Goal: Check status: Check status

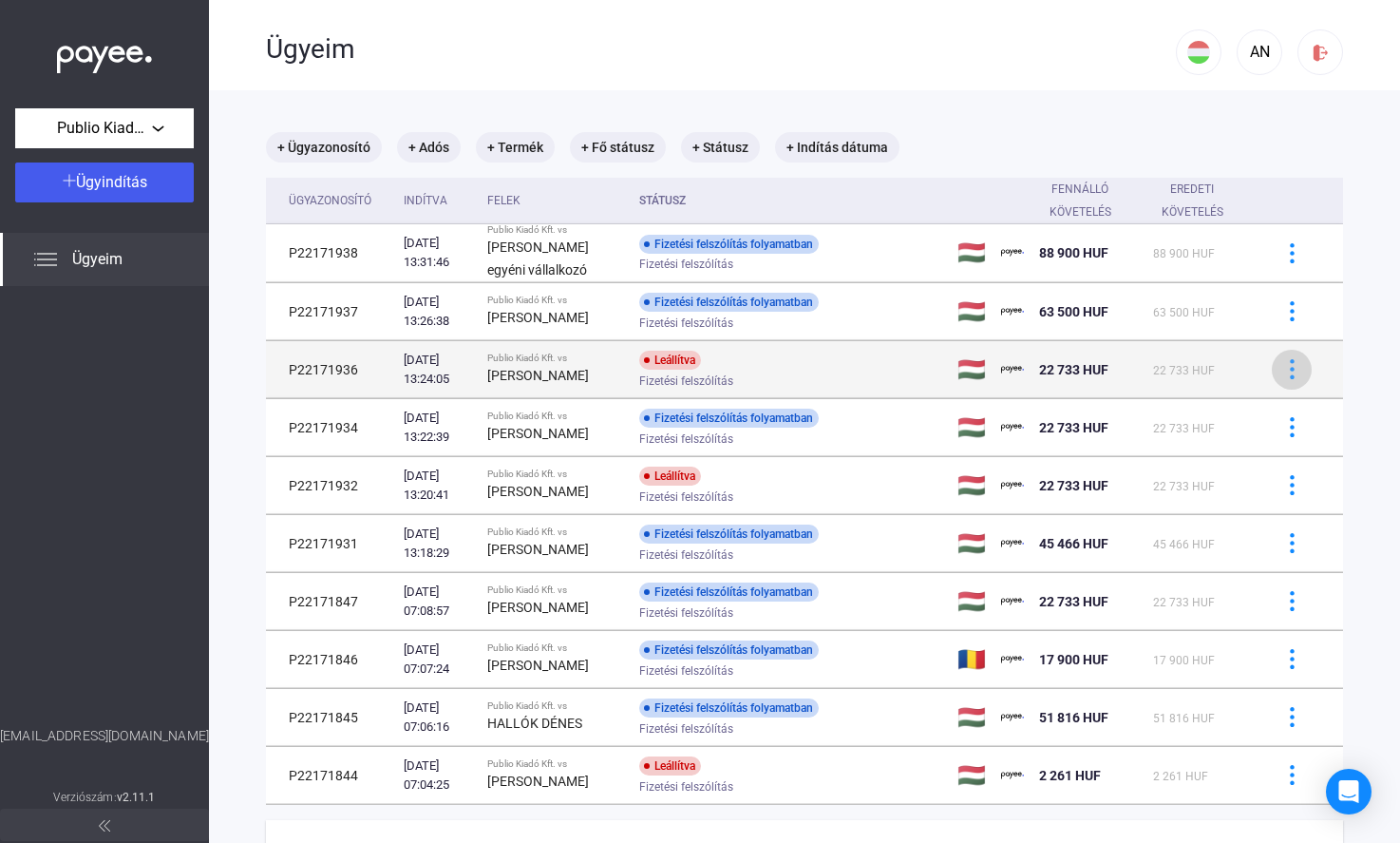
click at [1277, 366] on div at bounding box center [1291, 369] width 28 height 20
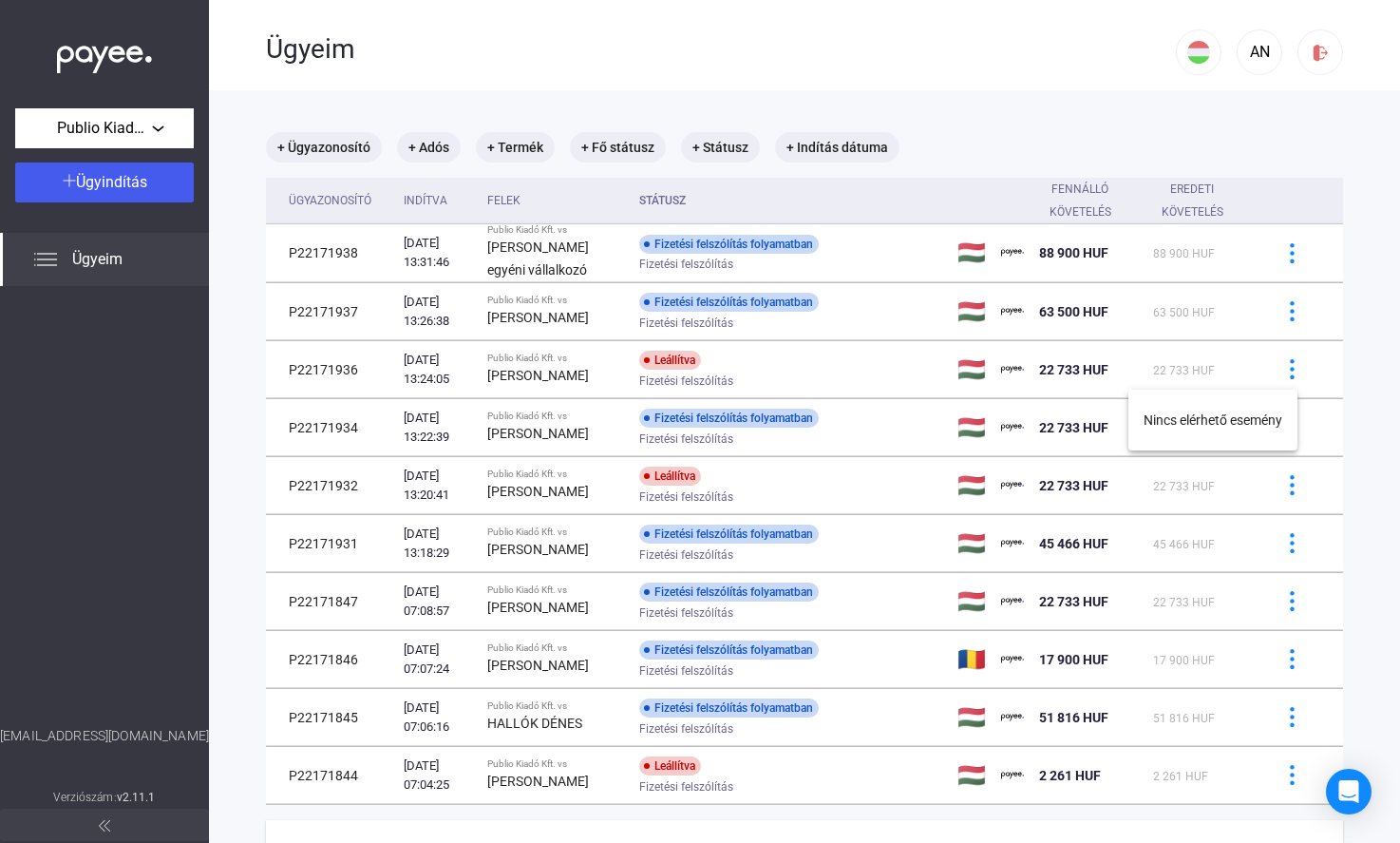
click at [891, 371] on div at bounding box center [700, 422] width 1400 height 843
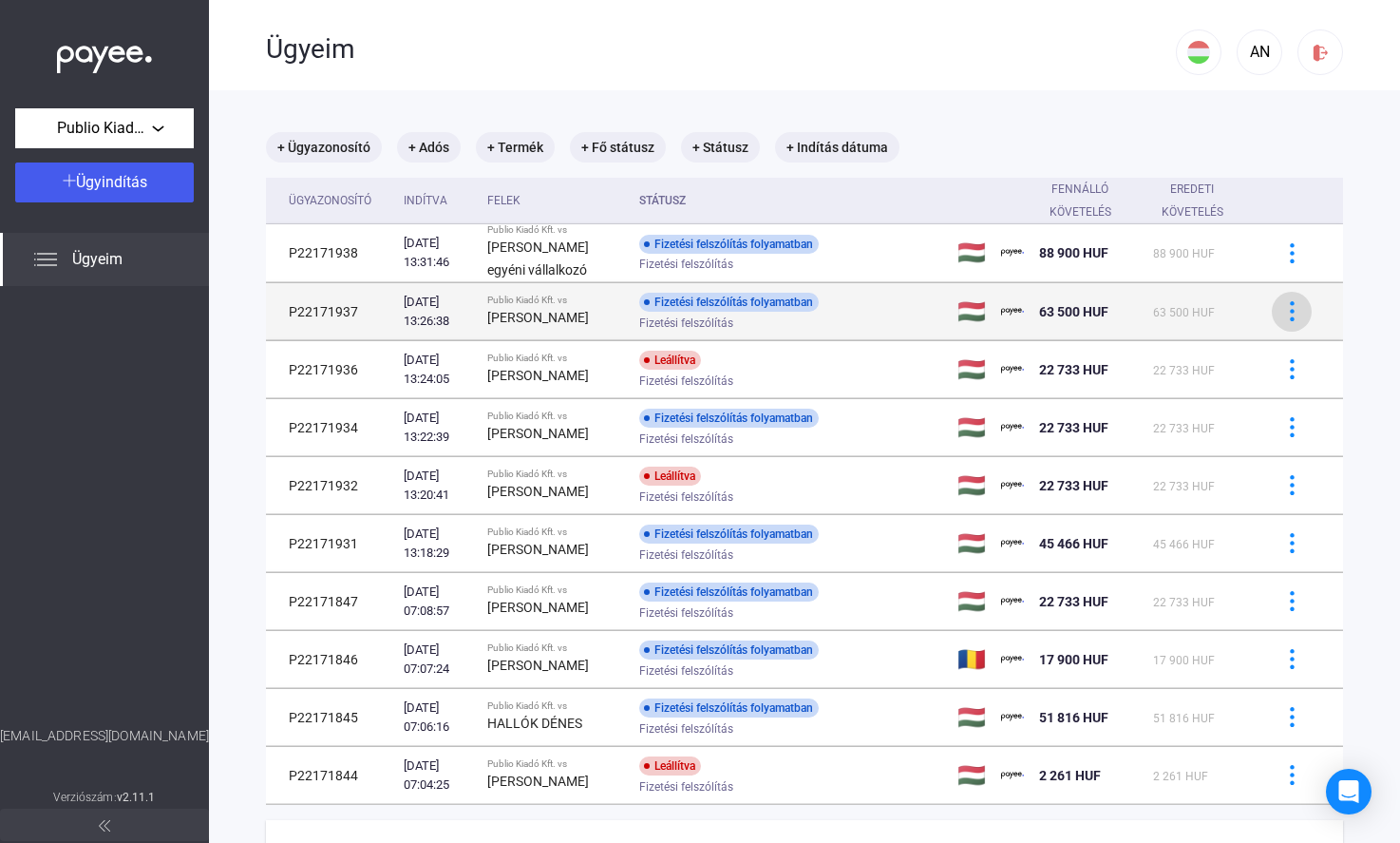
click at [1275, 294] on button at bounding box center [1291, 311] width 40 height 40
click at [1282, 315] on div at bounding box center [700, 422] width 1400 height 843
click at [1289, 307] on div at bounding box center [1291, 311] width 28 height 20
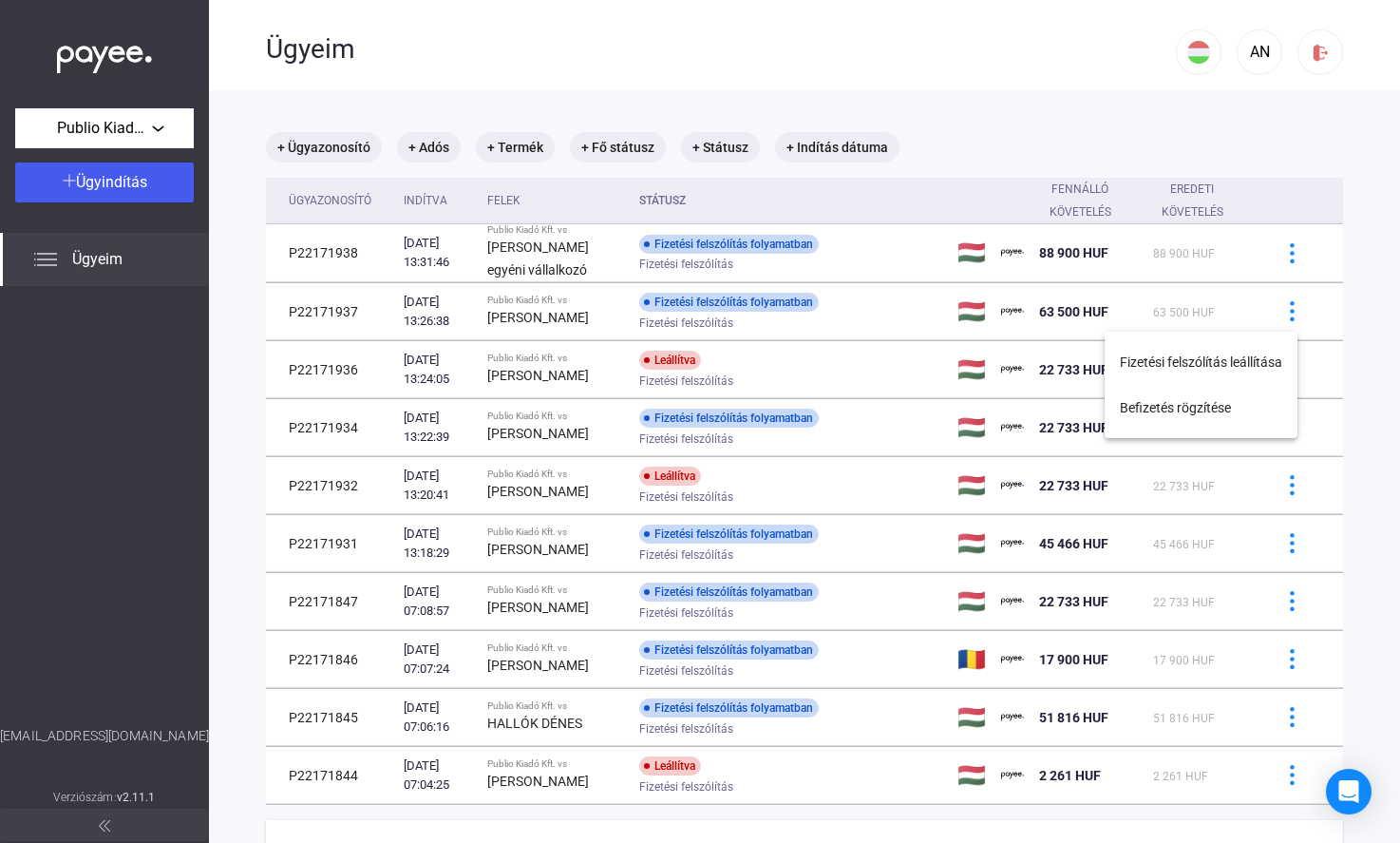
click at [1306, 372] on div at bounding box center [700, 422] width 1400 height 843
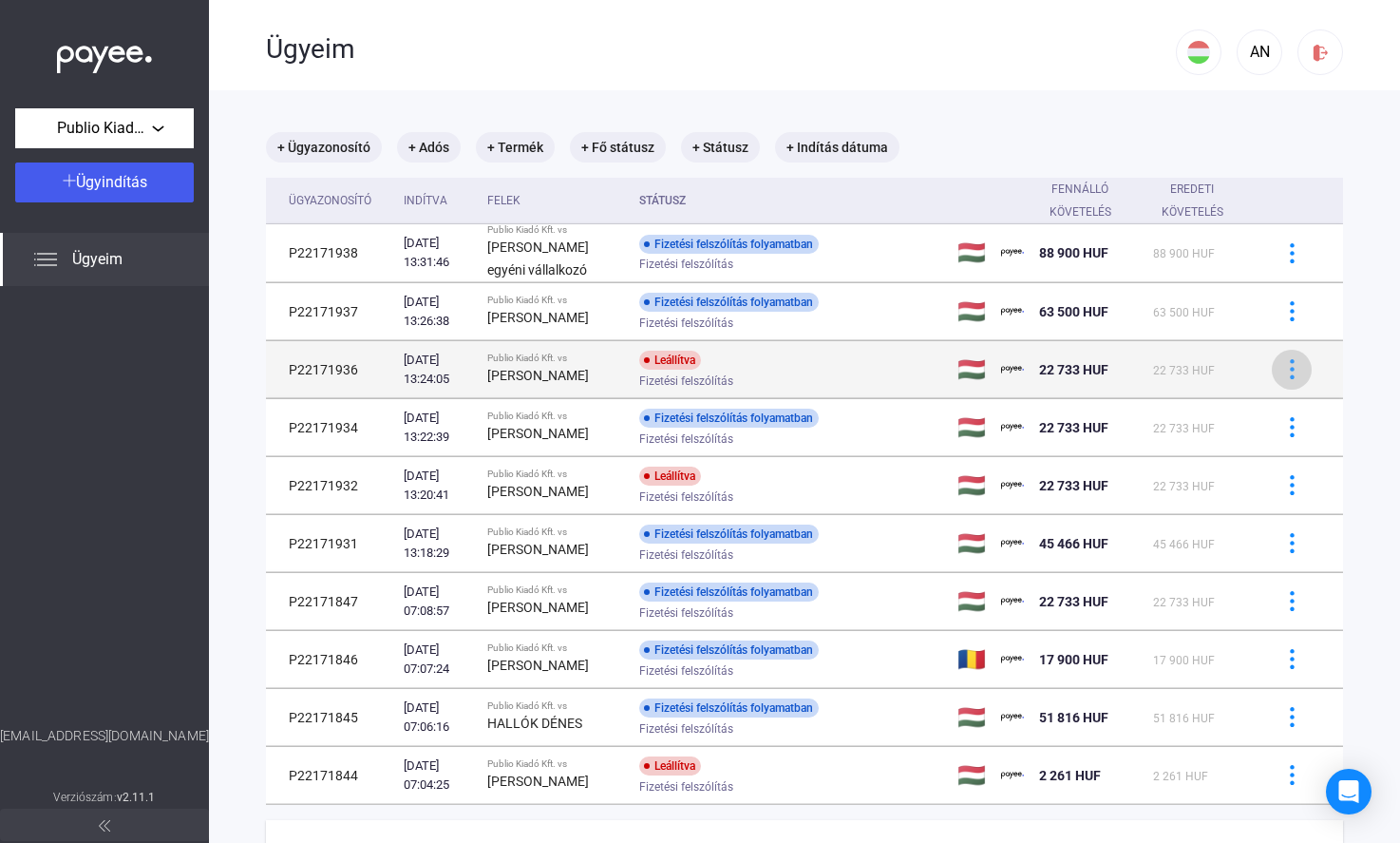
click at [1287, 371] on div at bounding box center [1291, 369] width 28 height 20
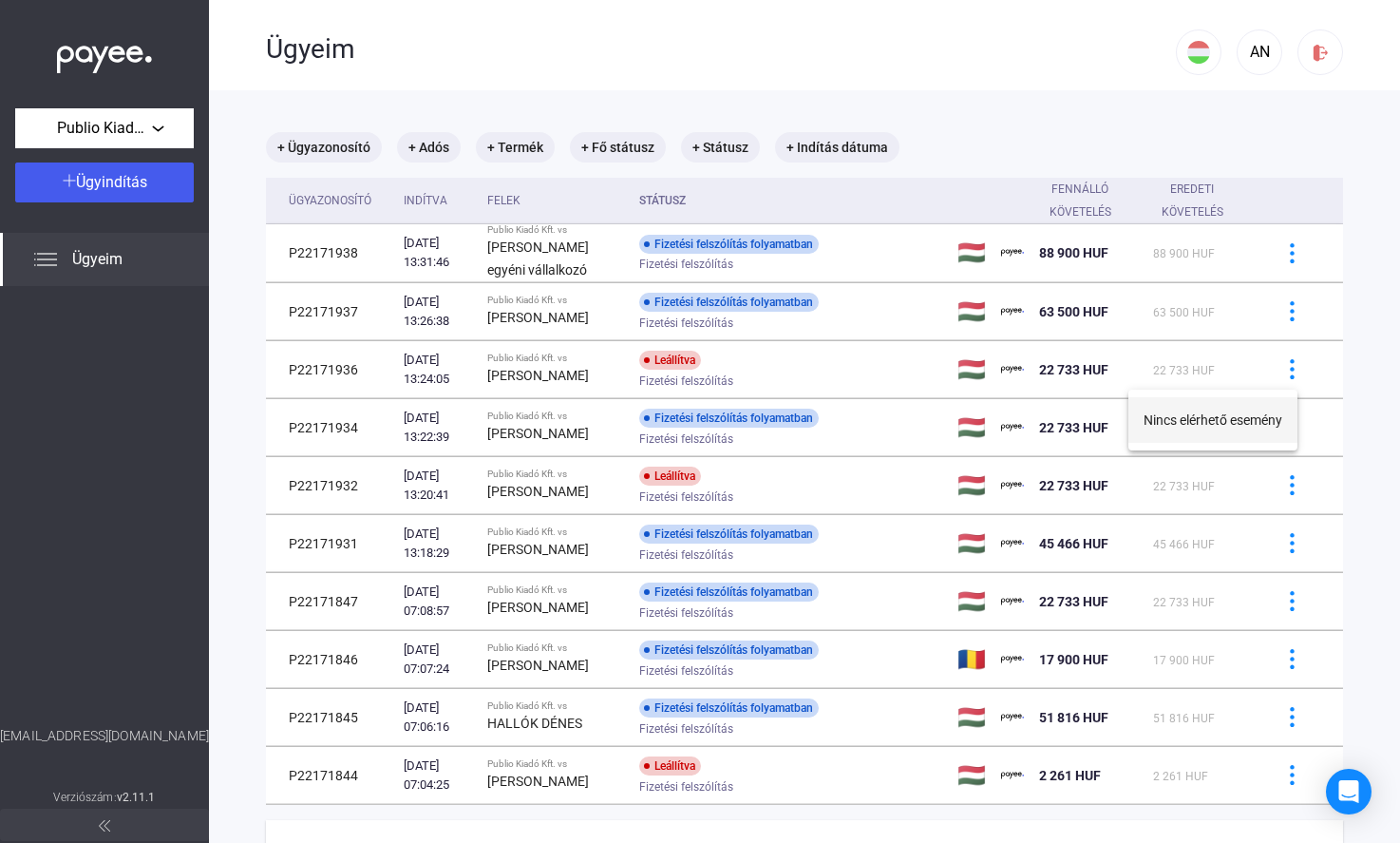
click at [1244, 416] on button "Nincs elérhető esemény" at bounding box center [1213, 420] width 169 height 45
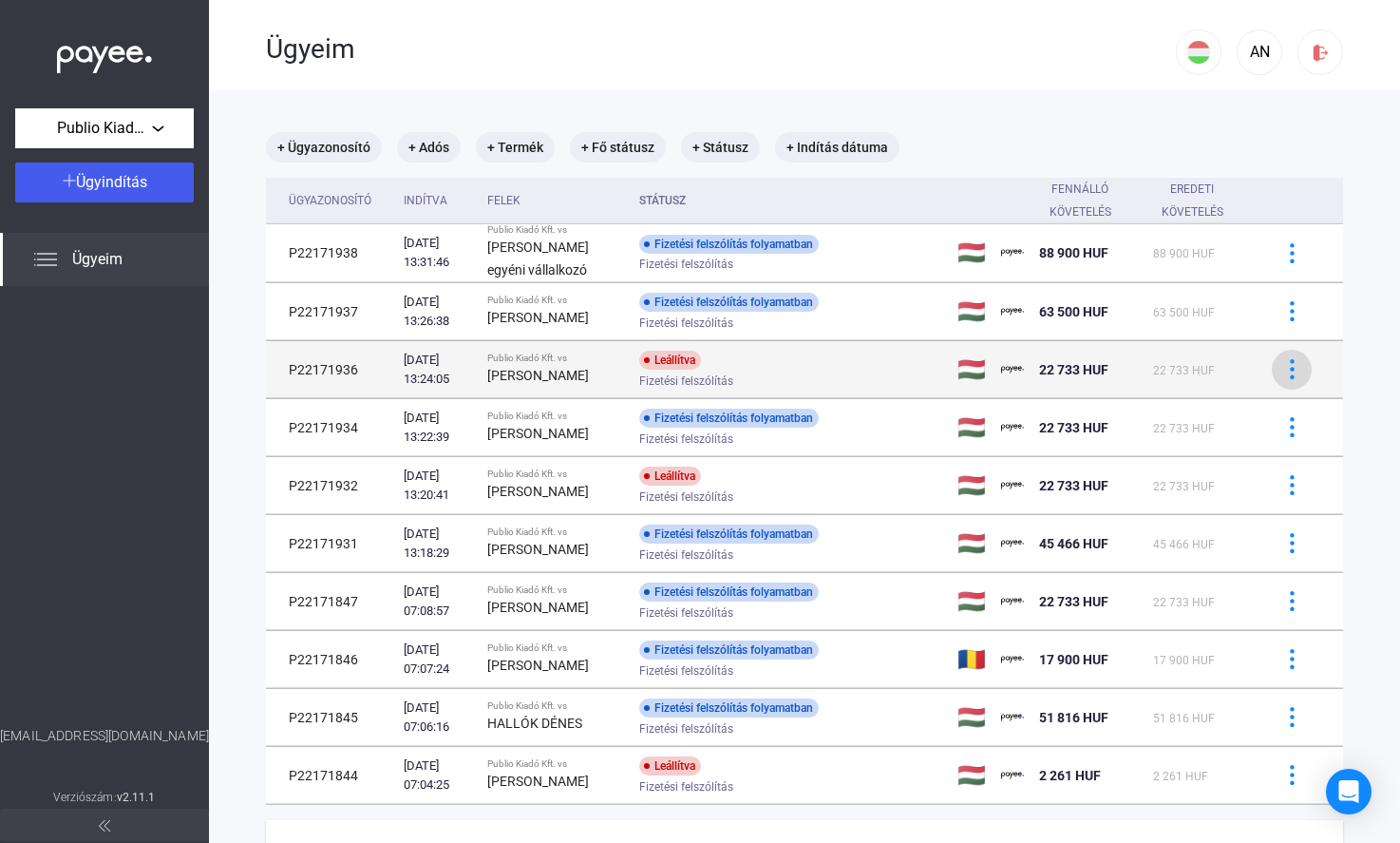
click at [1271, 372] on button at bounding box center [1291, 369] width 40 height 40
click at [1265, 348] on div at bounding box center [700, 422] width 1400 height 843
click at [1288, 369] on div at bounding box center [1291, 369] width 28 height 20
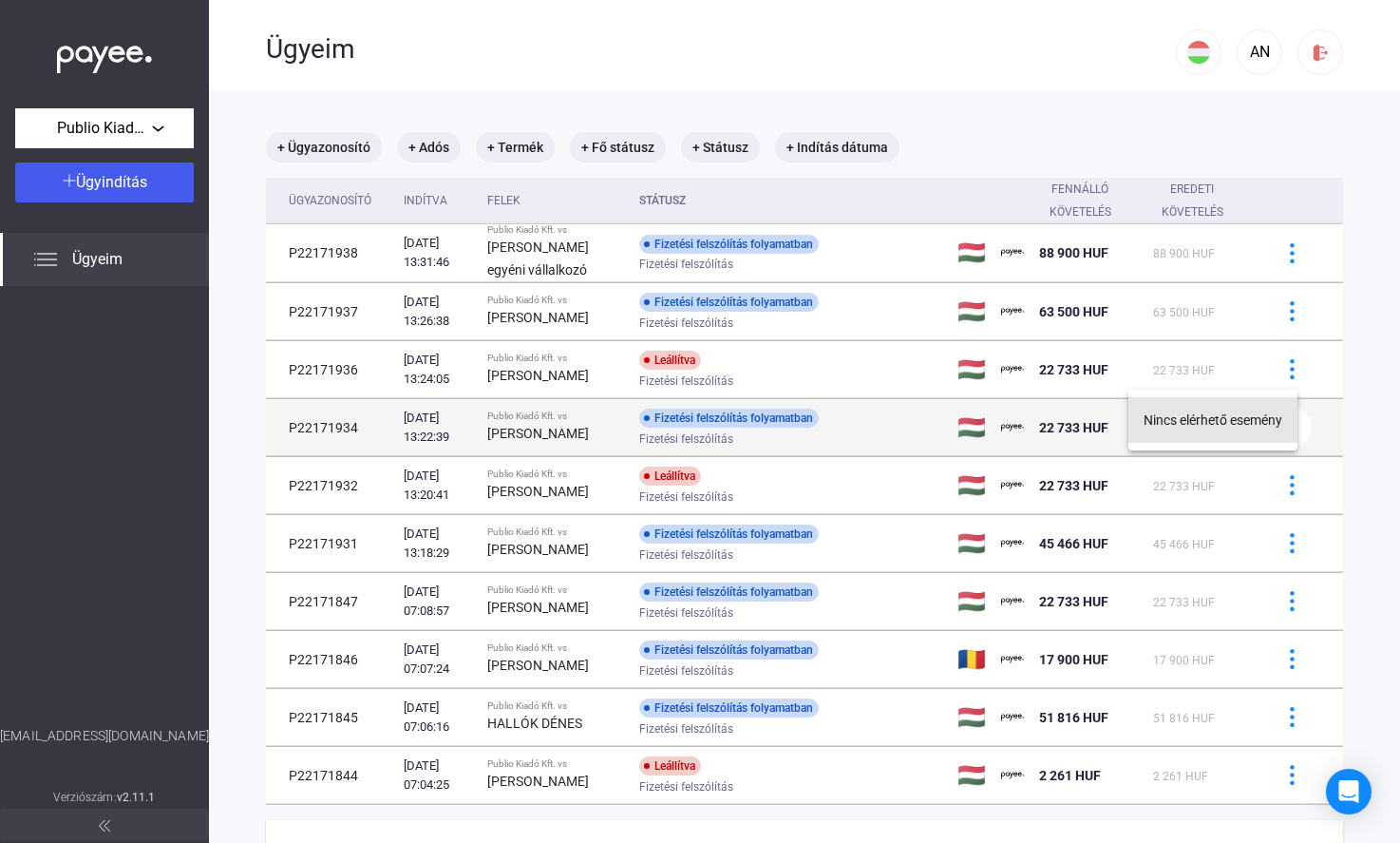
click at [1266, 408] on button "Nincs elérhető esemény" at bounding box center [1213, 420] width 169 height 45
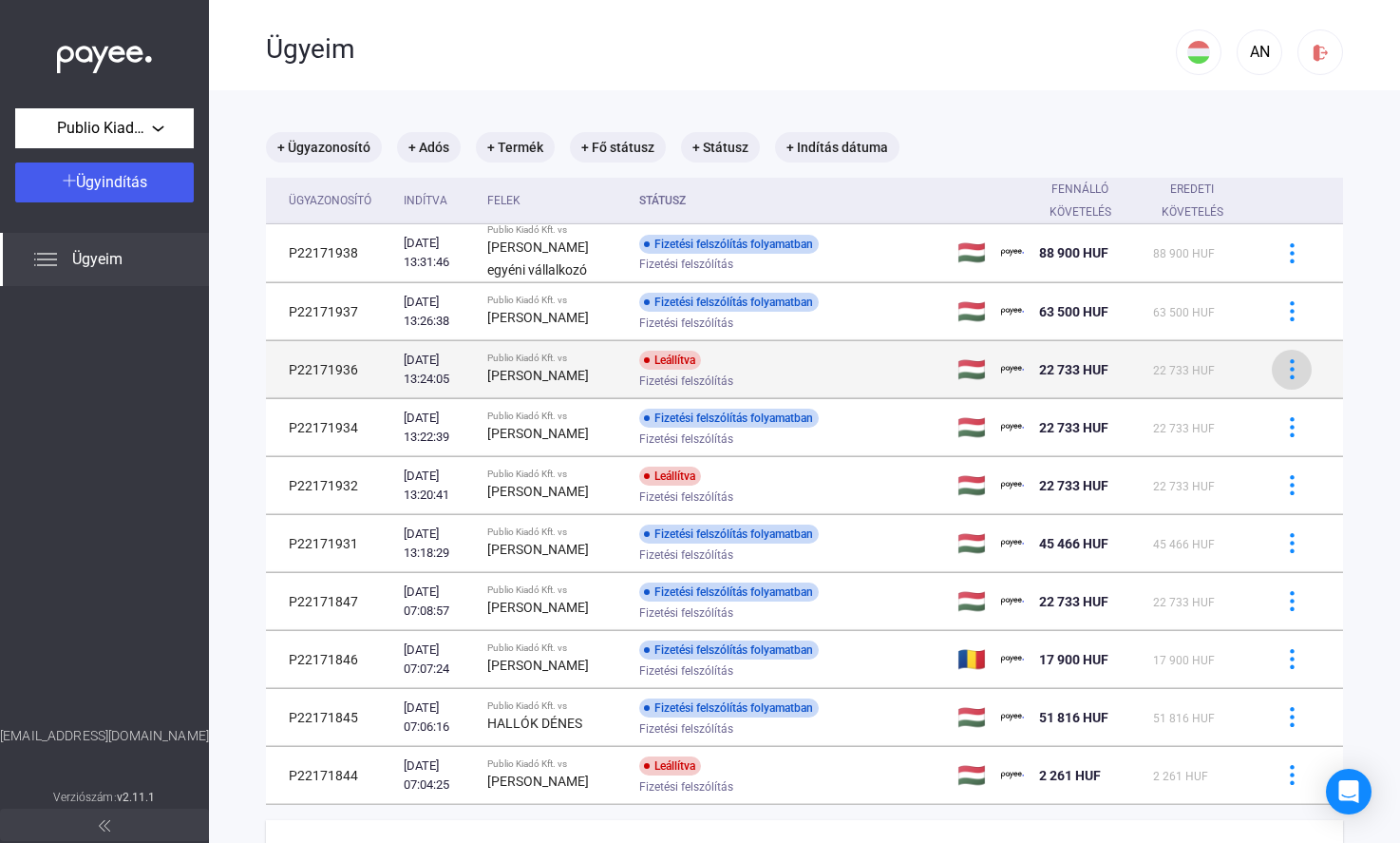
click at [1282, 374] on img at bounding box center [1292, 369] width 20 height 20
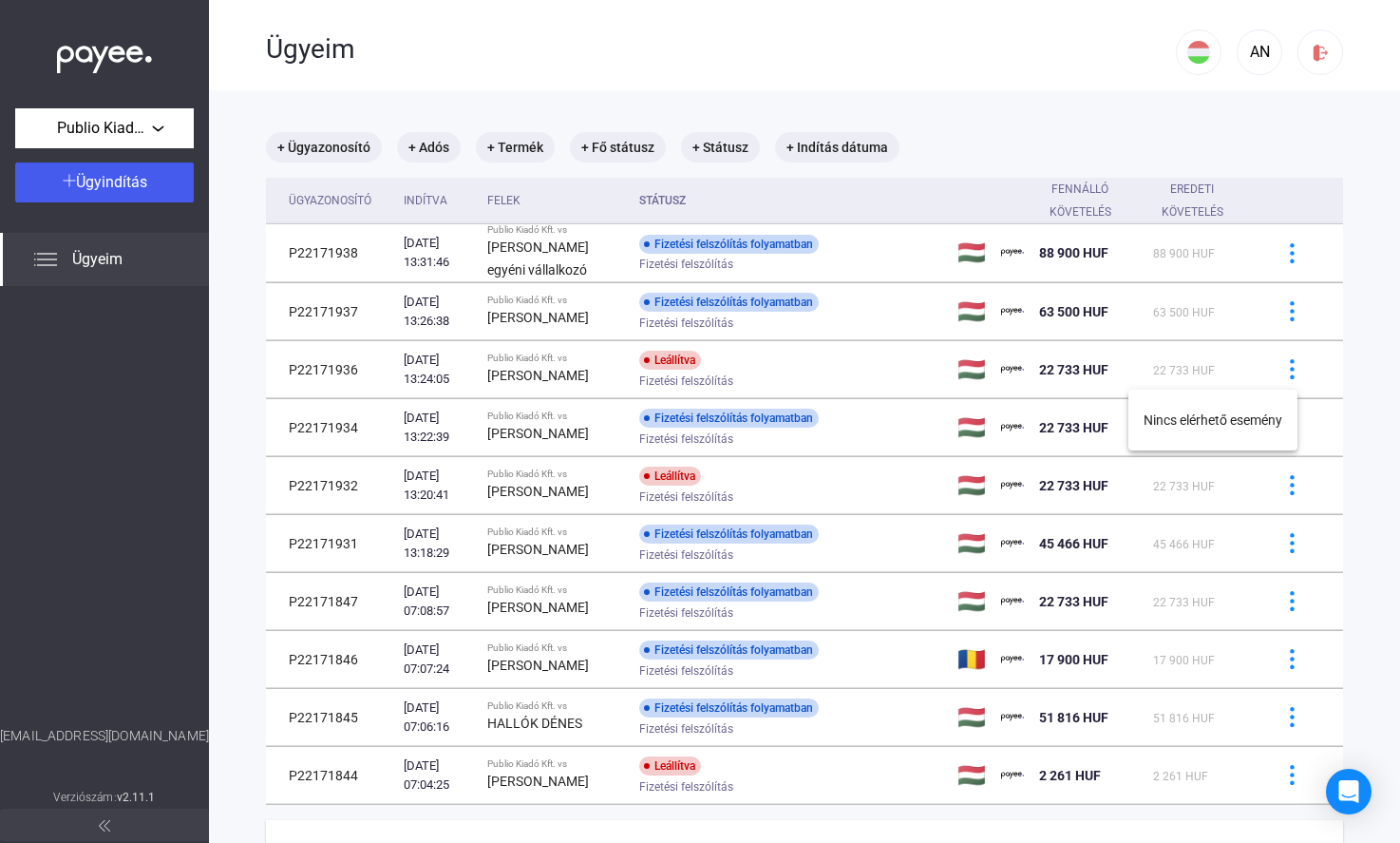
click at [736, 351] on div at bounding box center [700, 422] width 1400 height 843
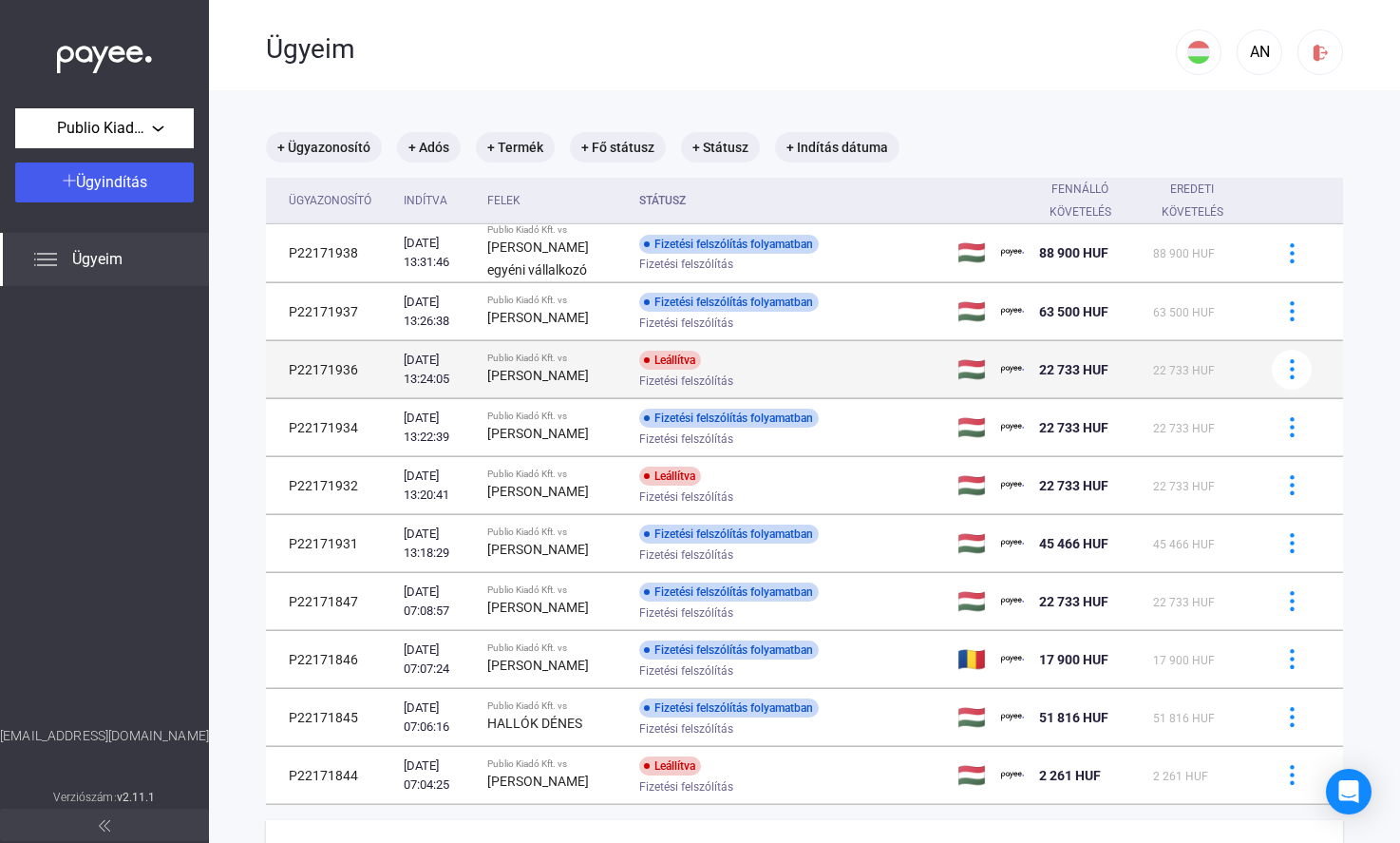
drag, startPoint x: 807, startPoint y: 361, endPoint x: 861, endPoint y: 364, distance: 54.1
click at [808, 361] on div "Leállítva Fizetési felszólítás" at bounding box center [791, 369] width 303 height 37
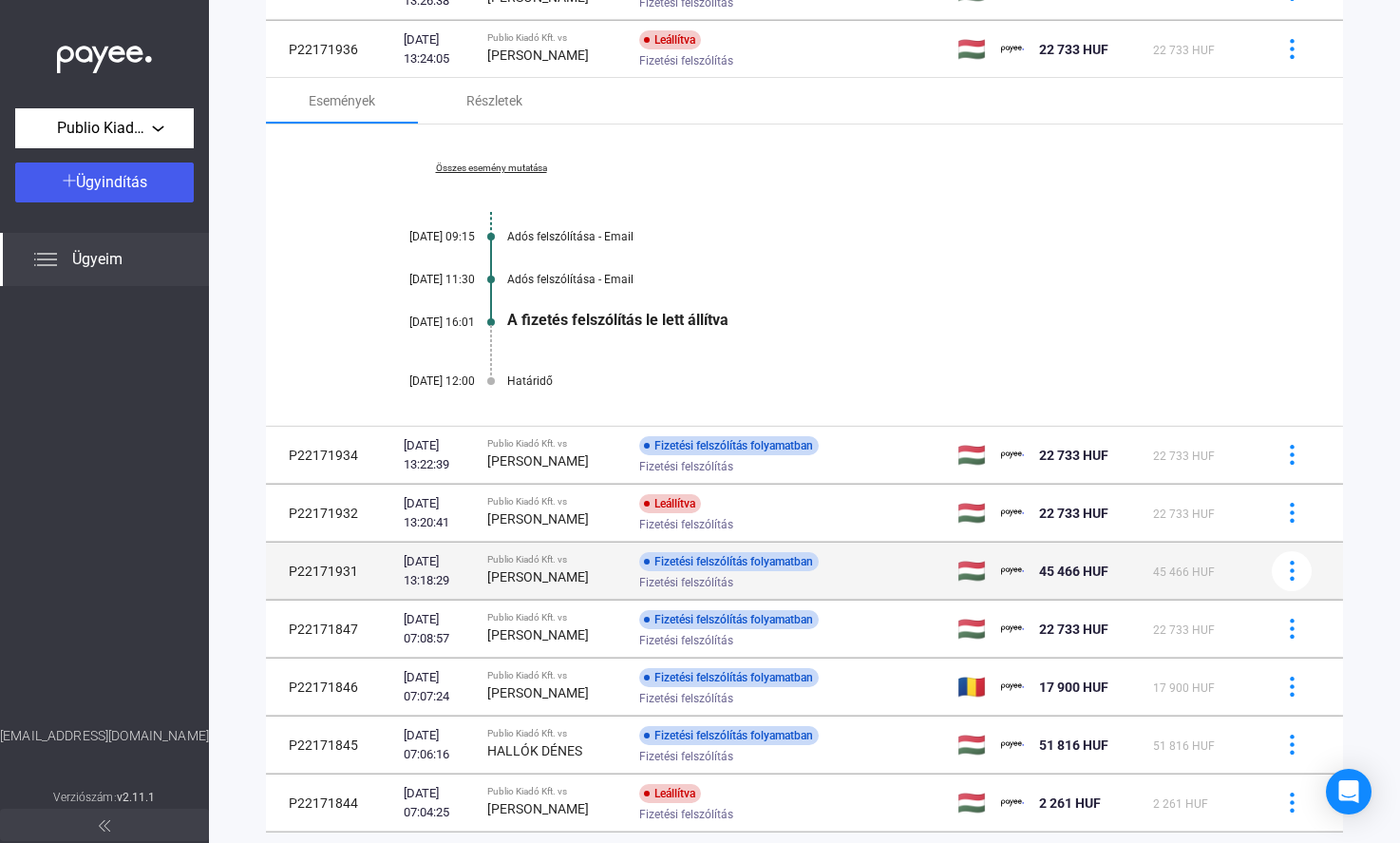
scroll to position [447, 0]
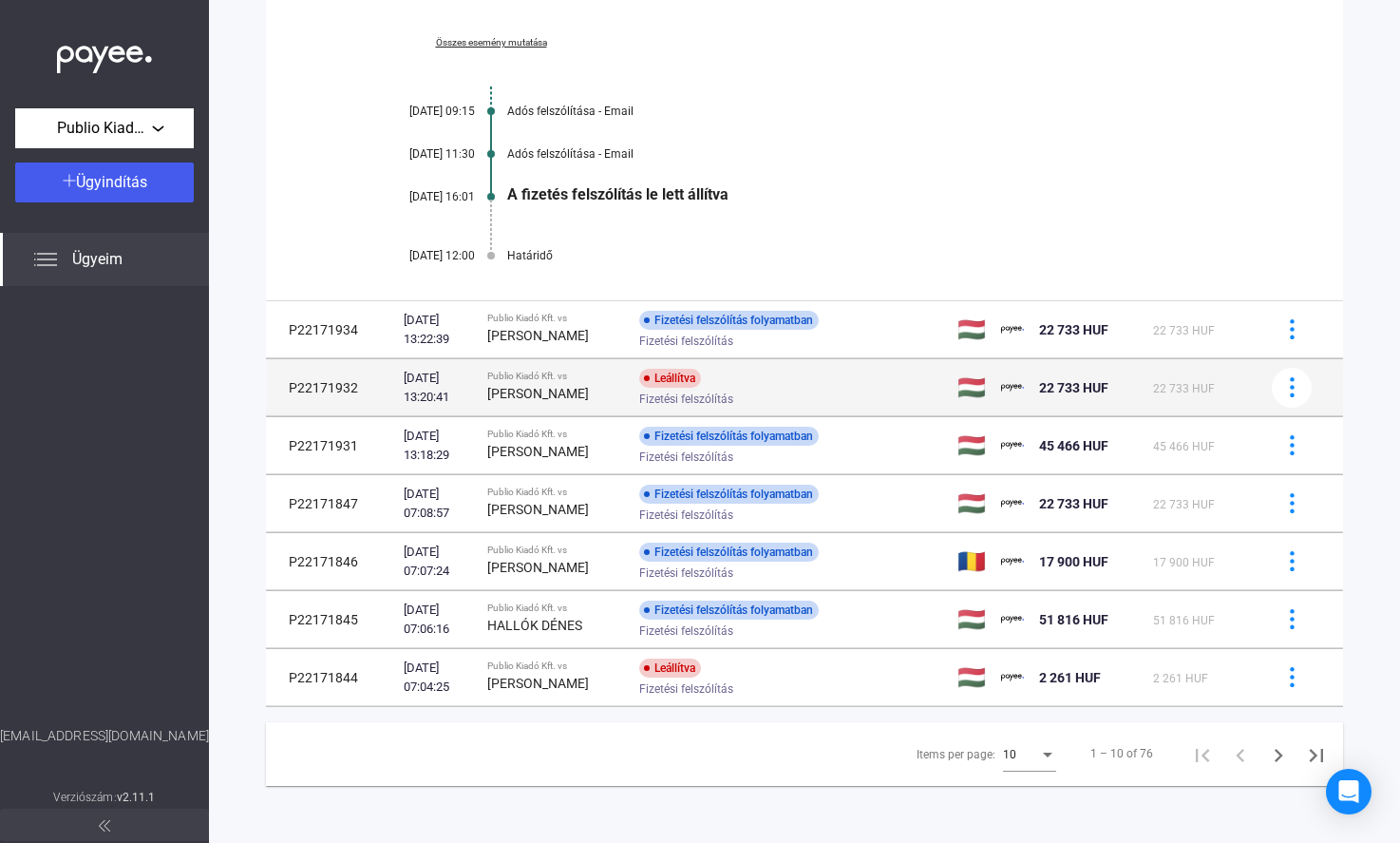
click at [766, 390] on div "Leállítva Fizetési felszólítás" at bounding box center [791, 387] width 303 height 37
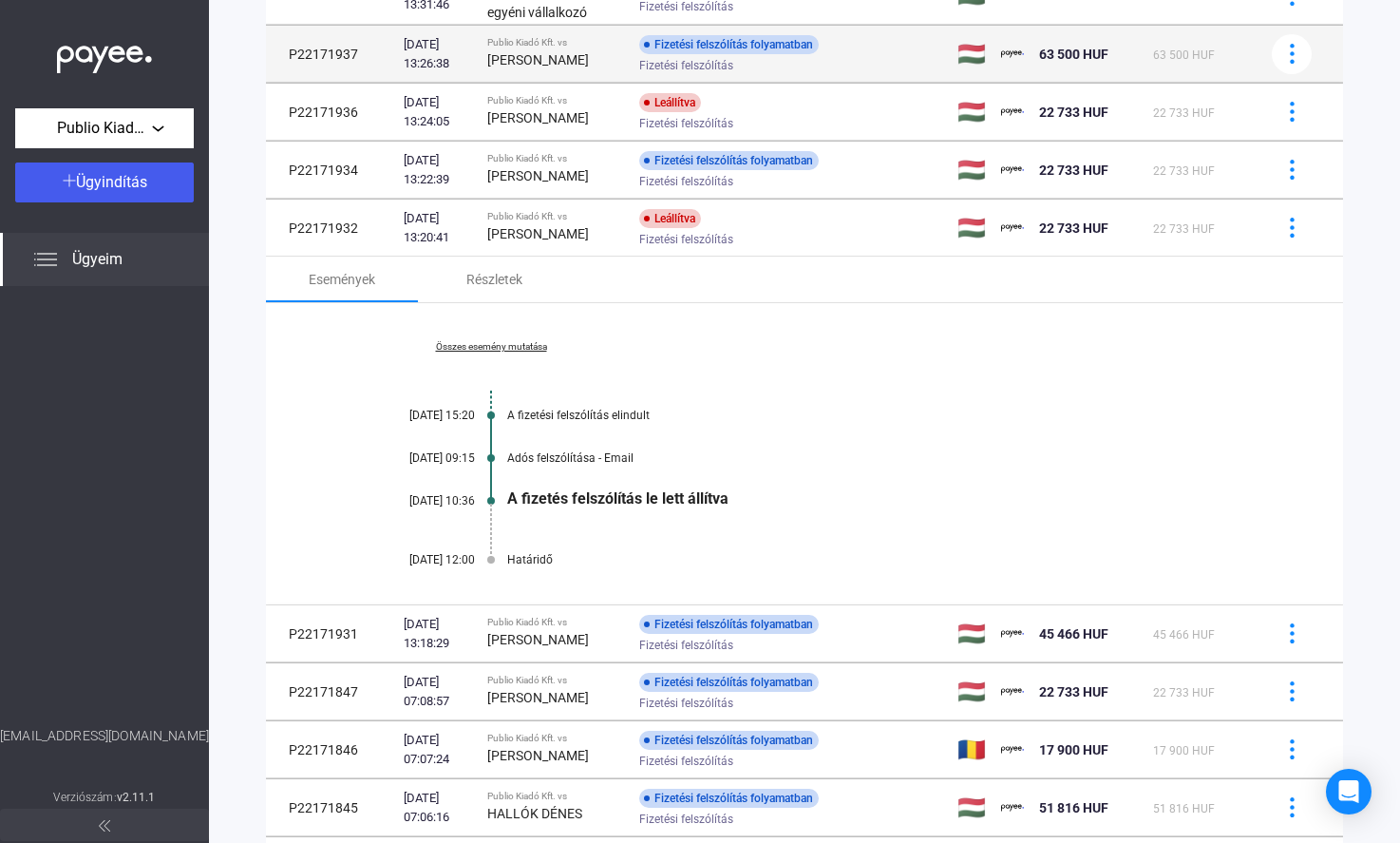
scroll to position [0, 0]
